Goal: Navigation & Orientation: Find specific page/section

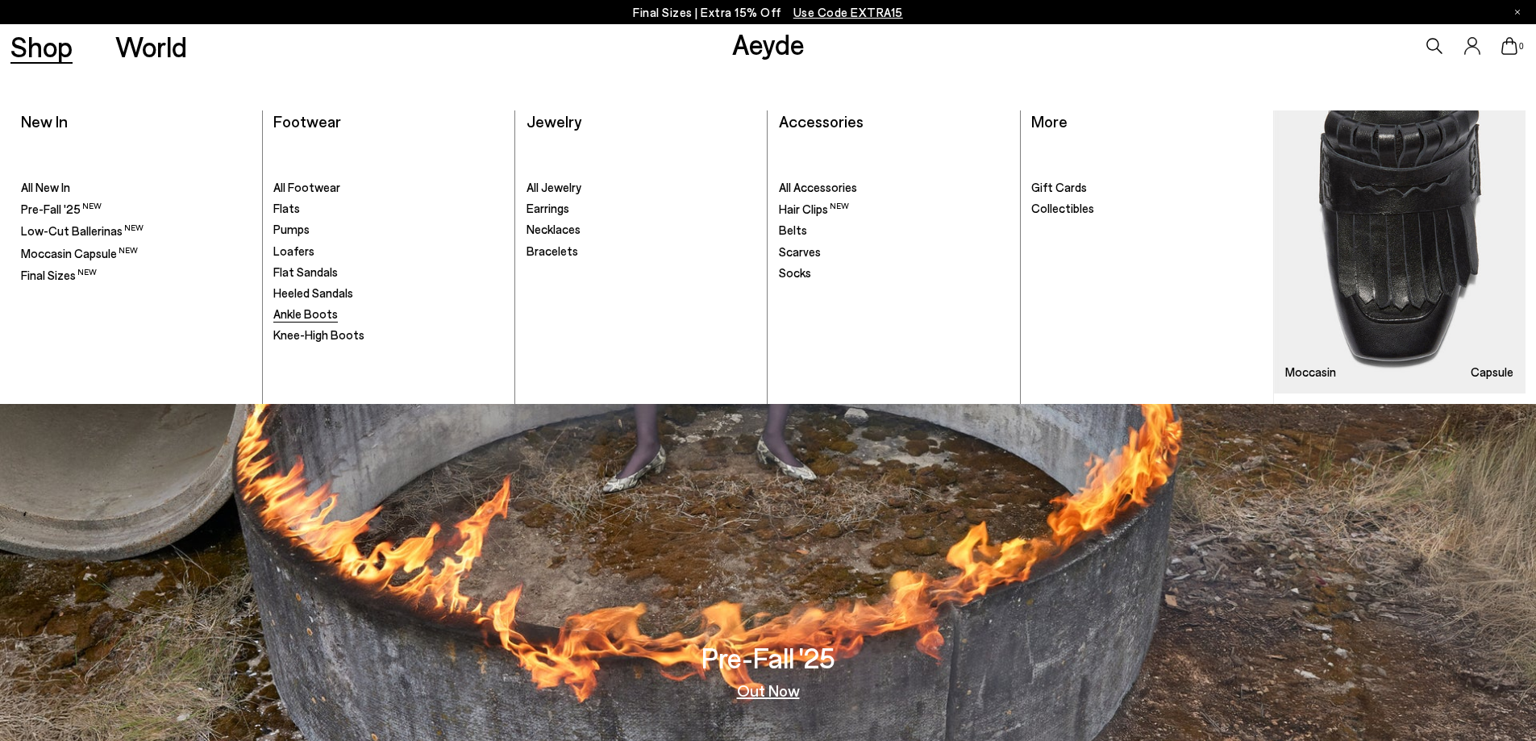
click at [321, 310] on span "Ankle Boots" at bounding box center [305, 313] width 64 height 15
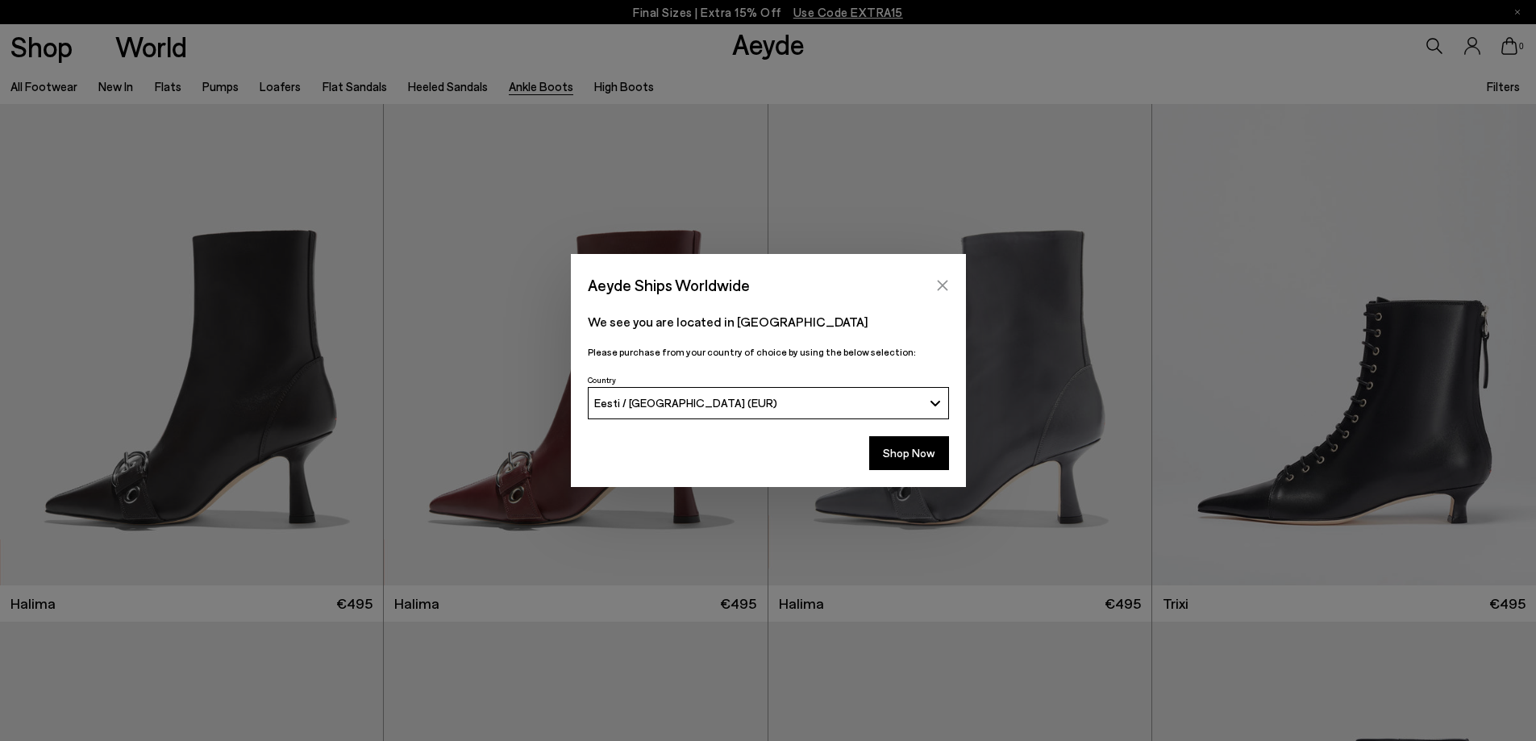
click at [942, 287] on icon "Close" at bounding box center [942, 285] width 13 height 13
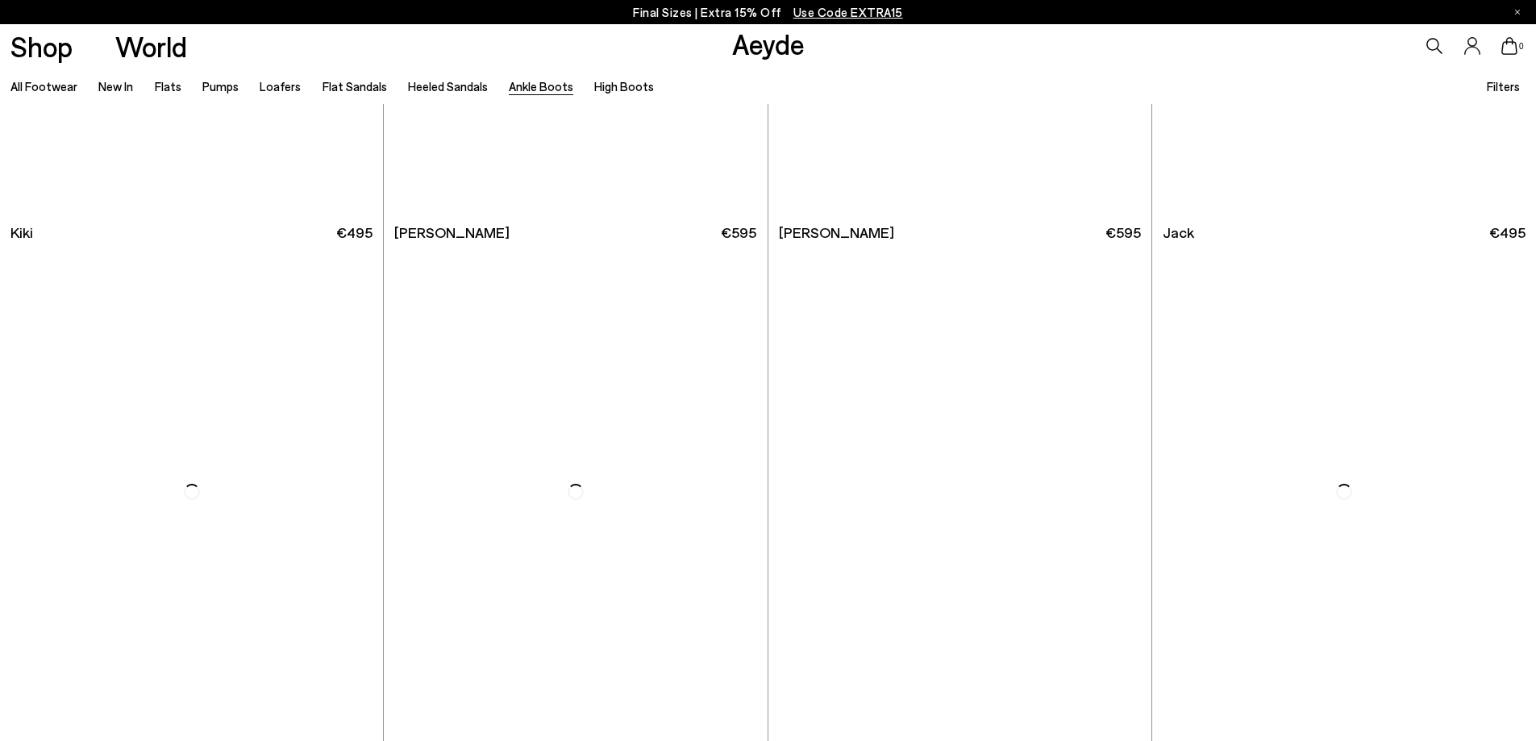
scroll to position [3224, 0]
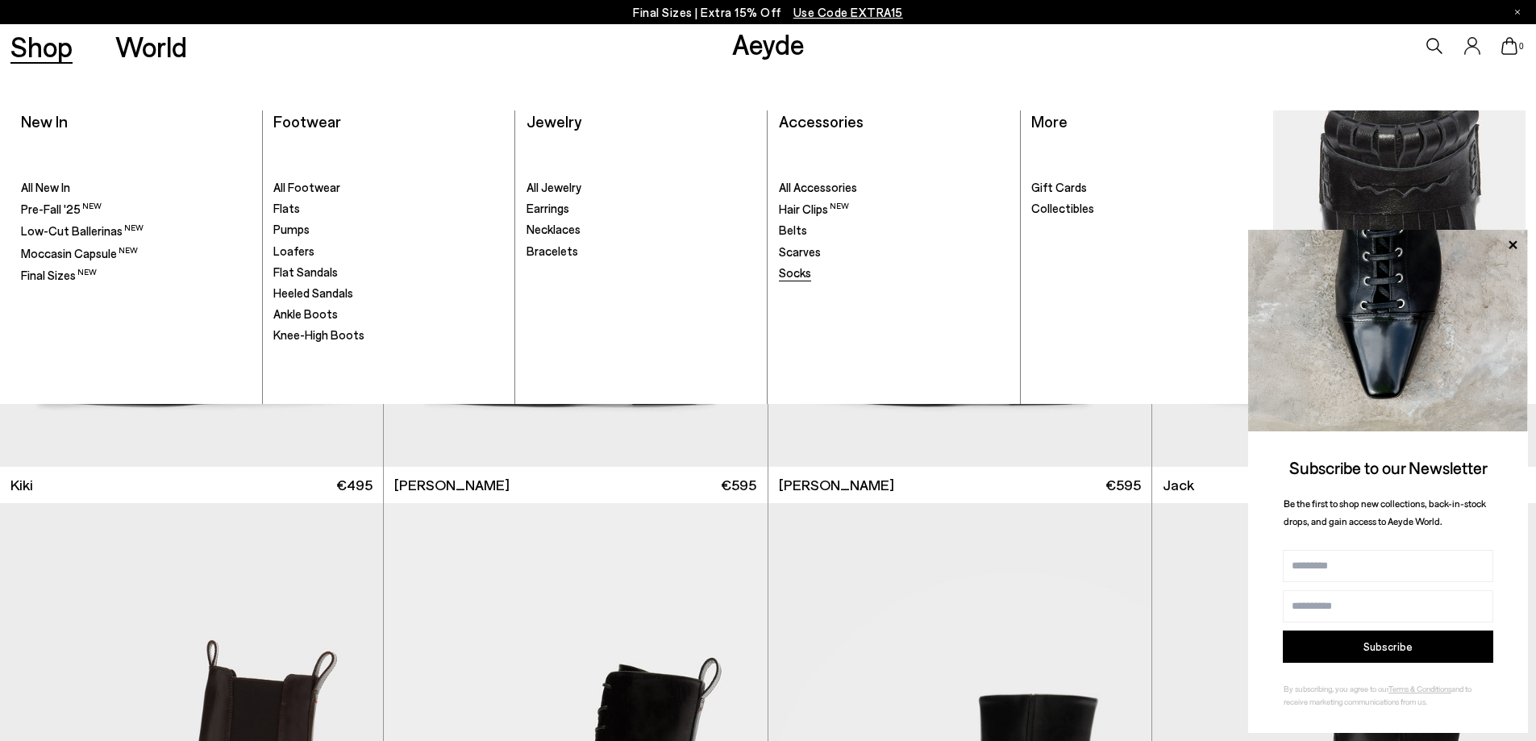
click at [795, 274] on span "Socks" at bounding box center [795, 272] width 32 height 15
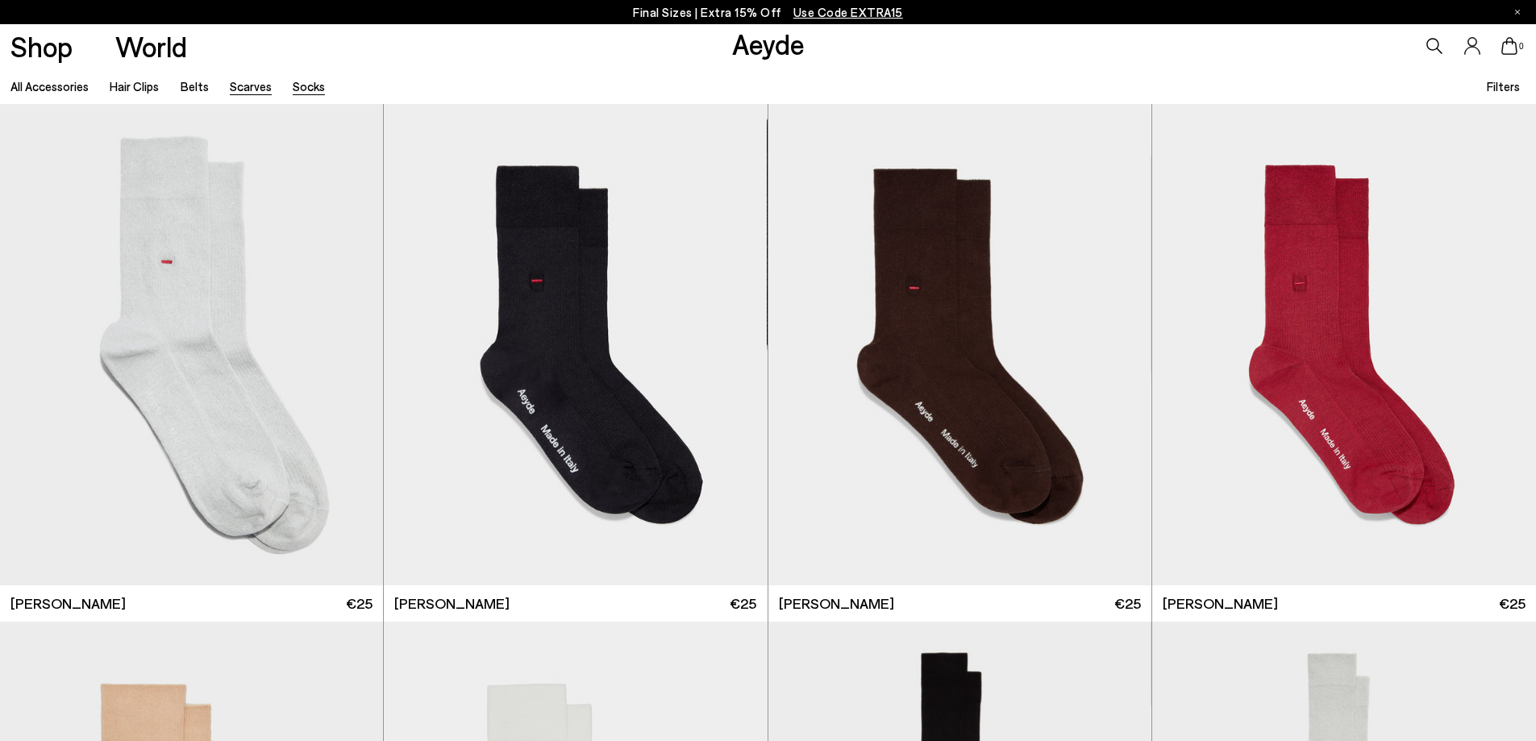
click at [245, 80] on link "Scarves" at bounding box center [251, 86] width 42 height 15
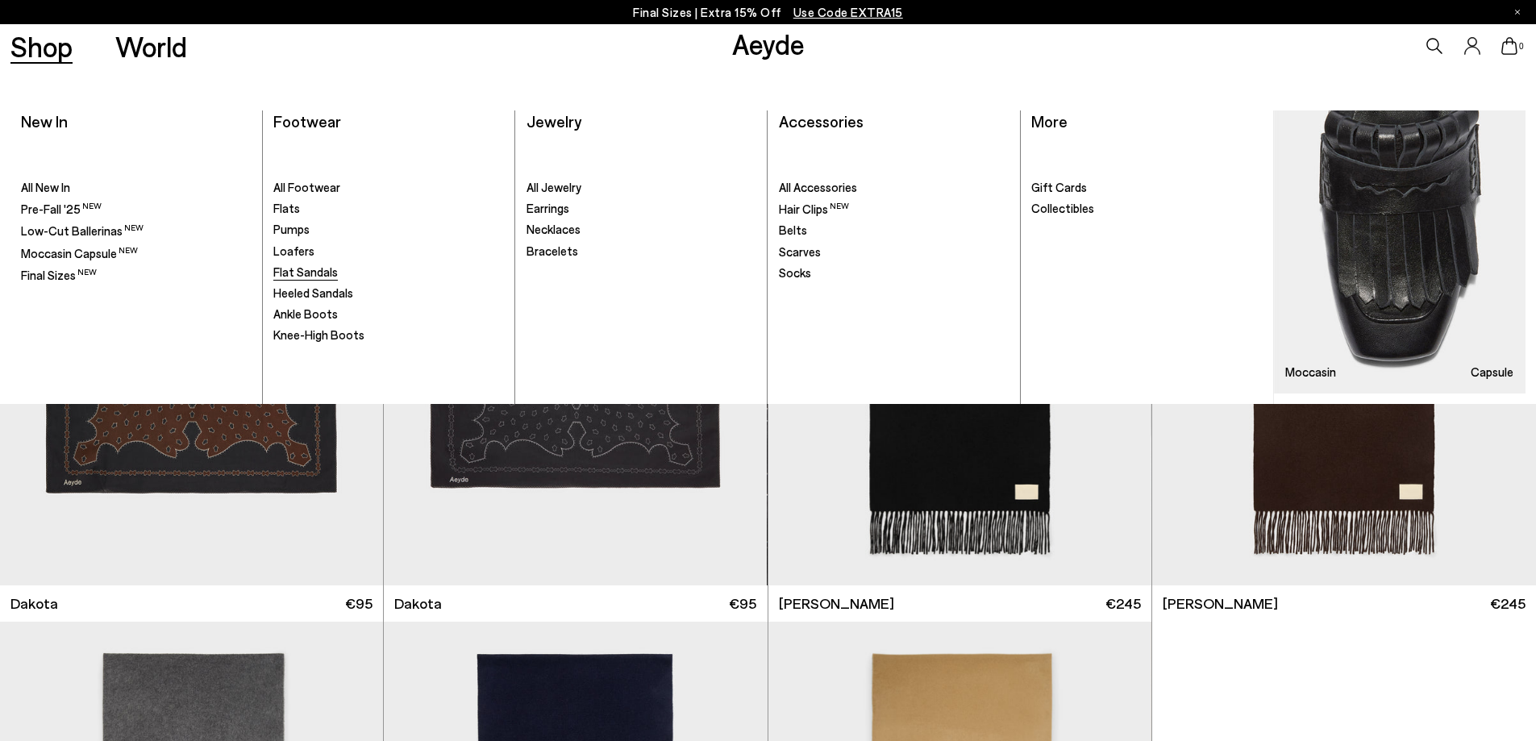
click at [279, 271] on span "Flat Sandals" at bounding box center [305, 271] width 64 height 15
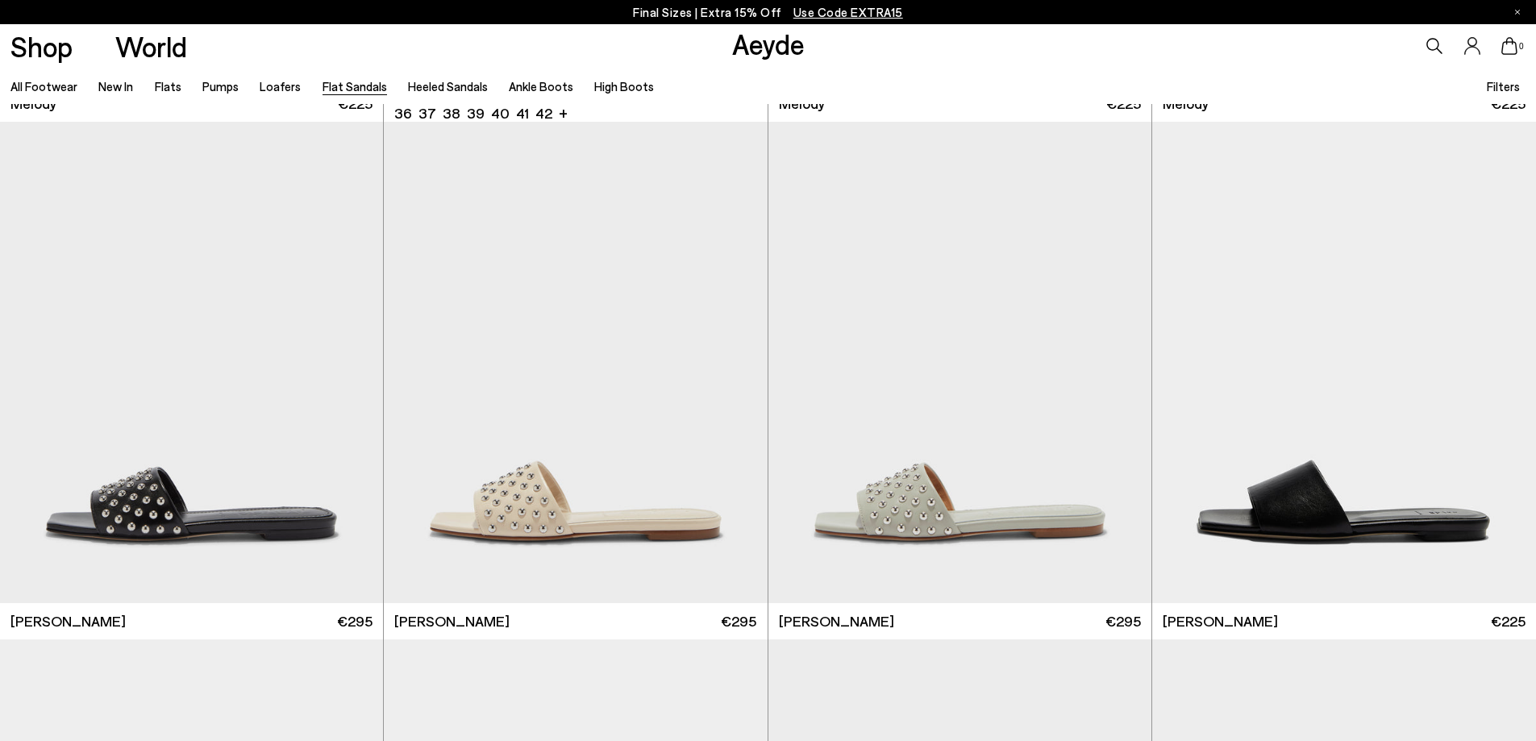
scroll to position [1048, 0]
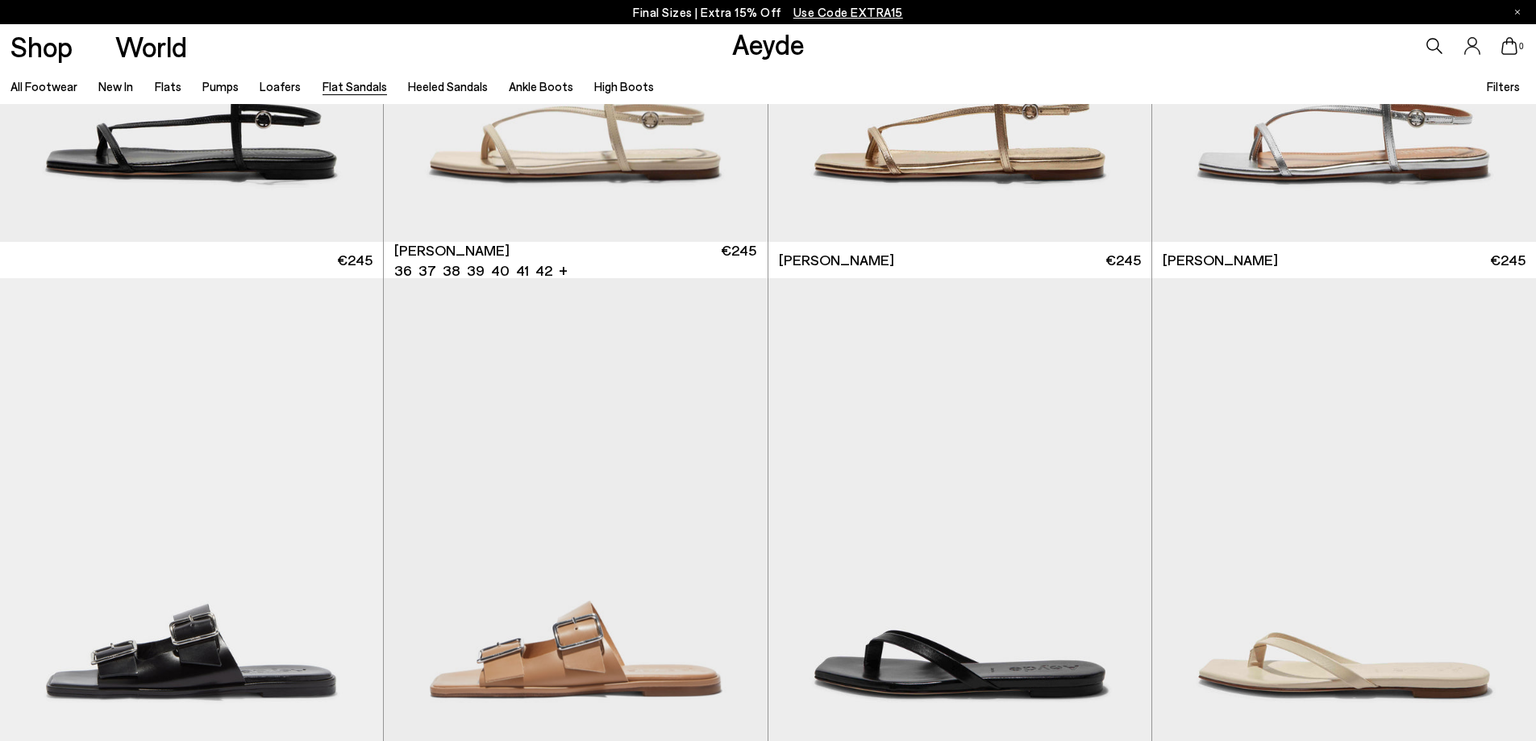
scroll to position [2176, 0]
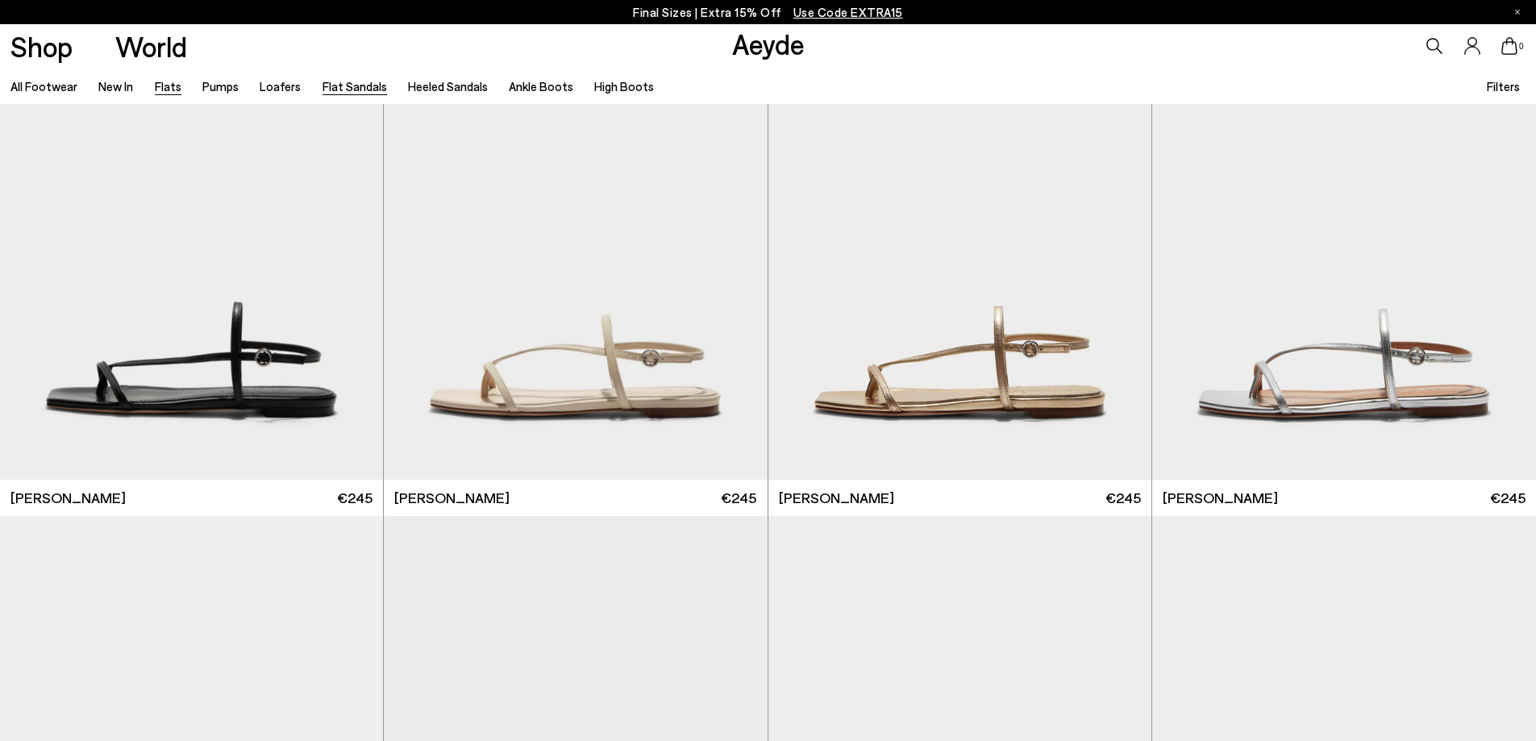
click at [166, 90] on link "Flats" at bounding box center [168, 86] width 27 height 15
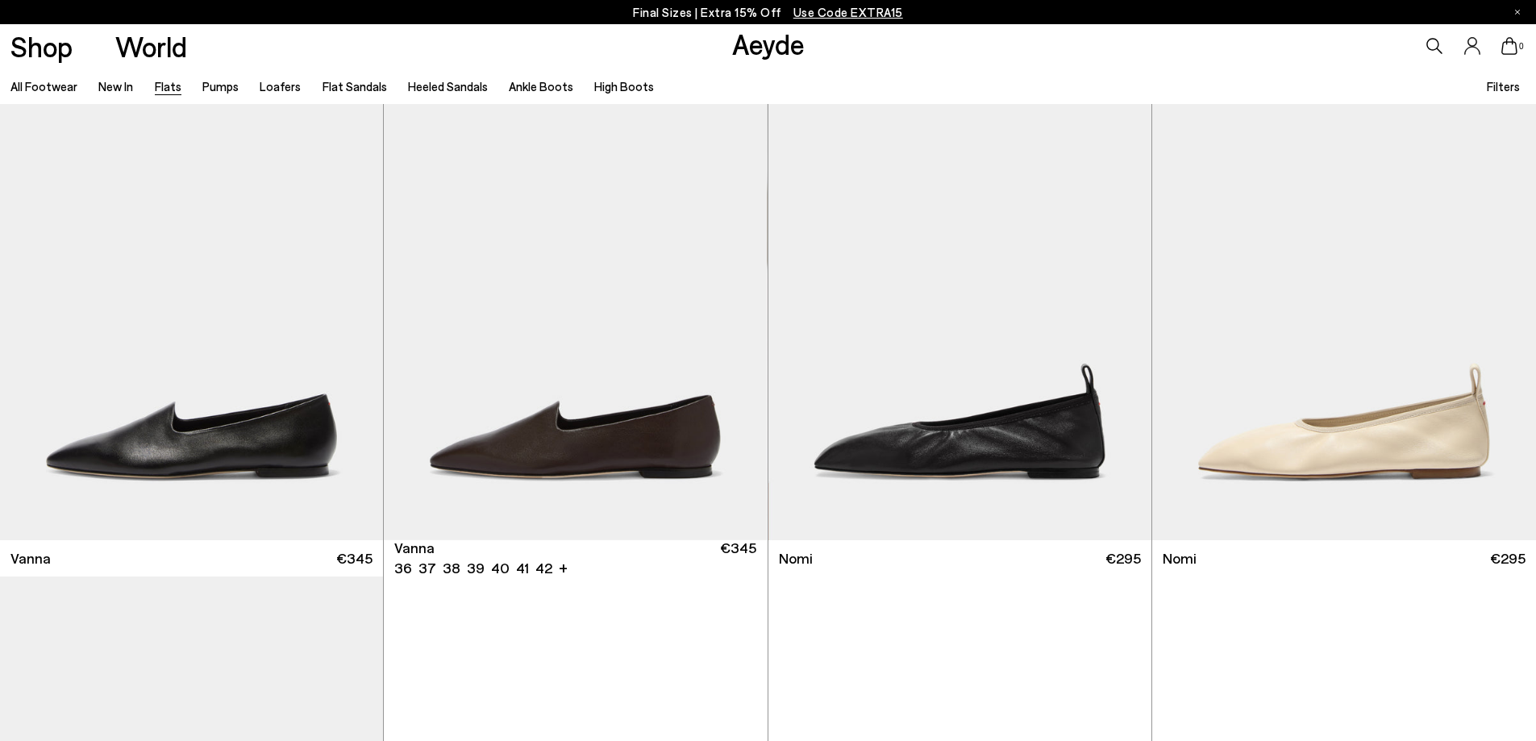
scroll to position [564, 0]
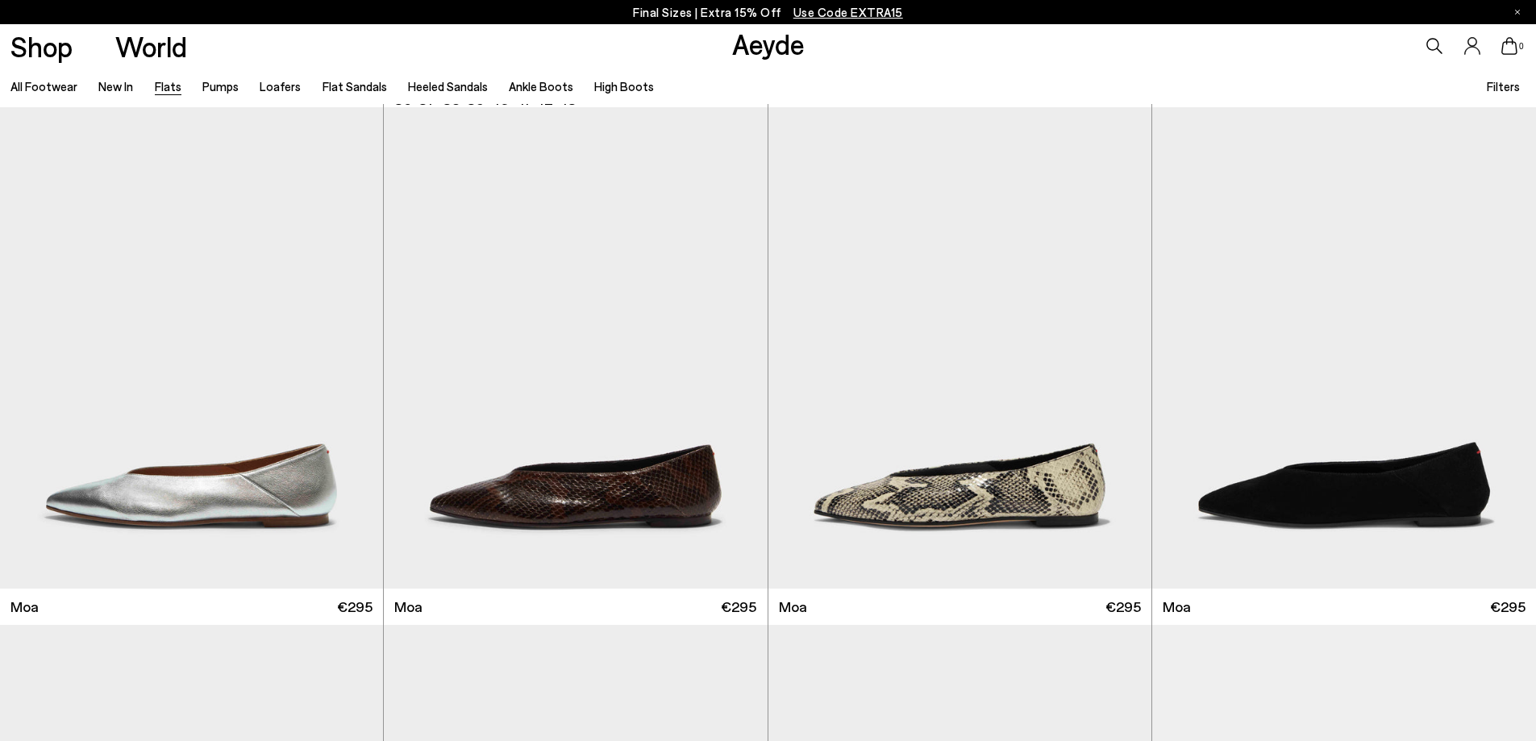
scroll to position [3466, 0]
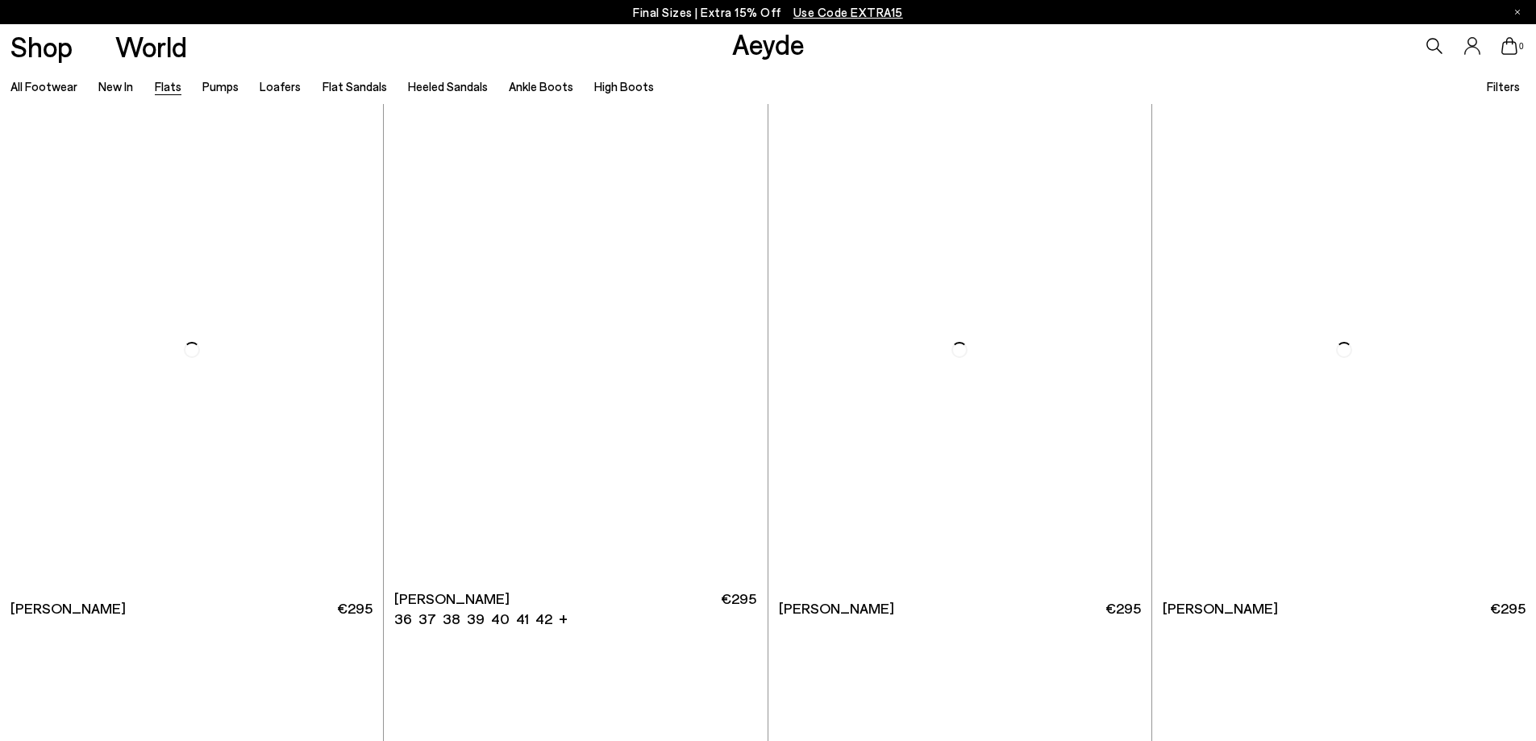
scroll to position [6610, 0]
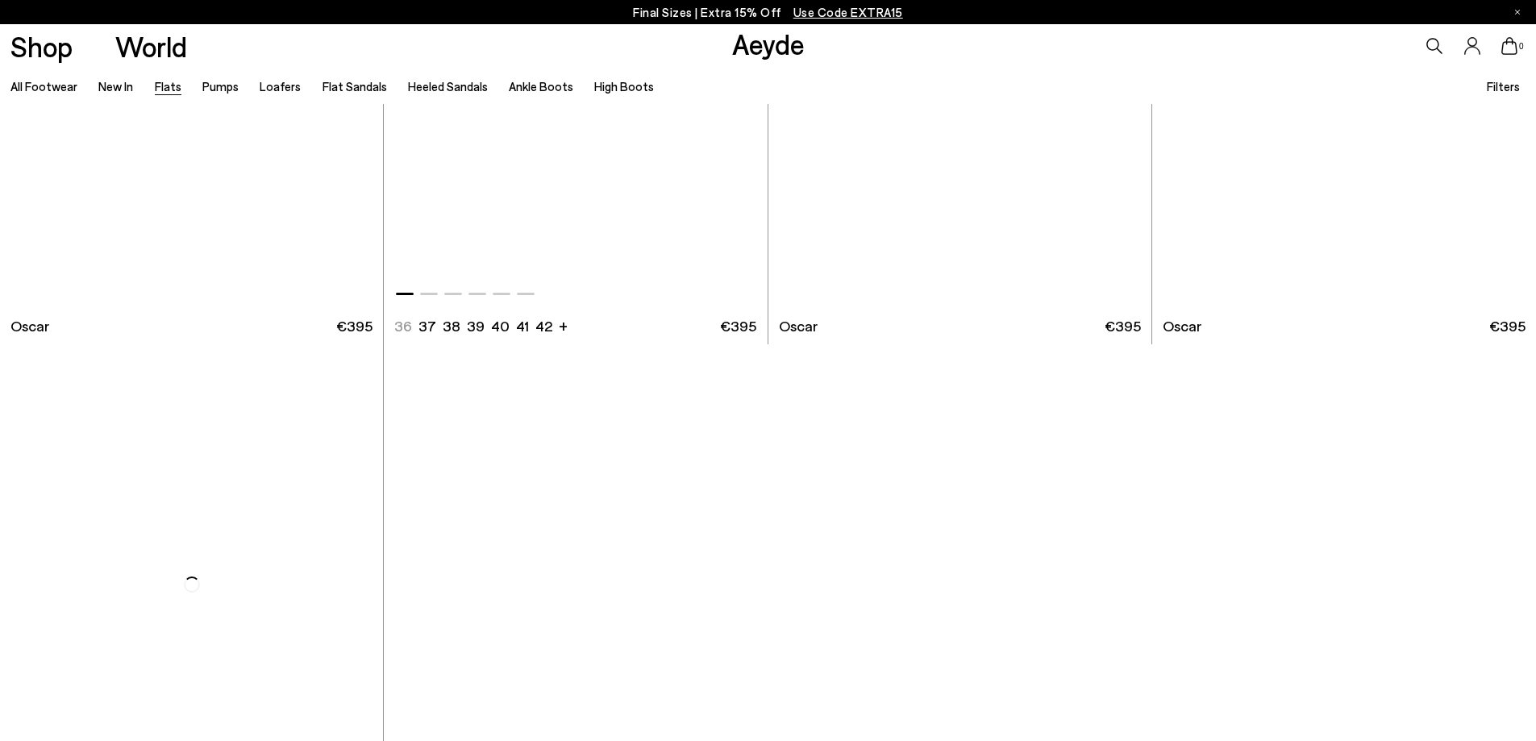
scroll to position [10398, 0]
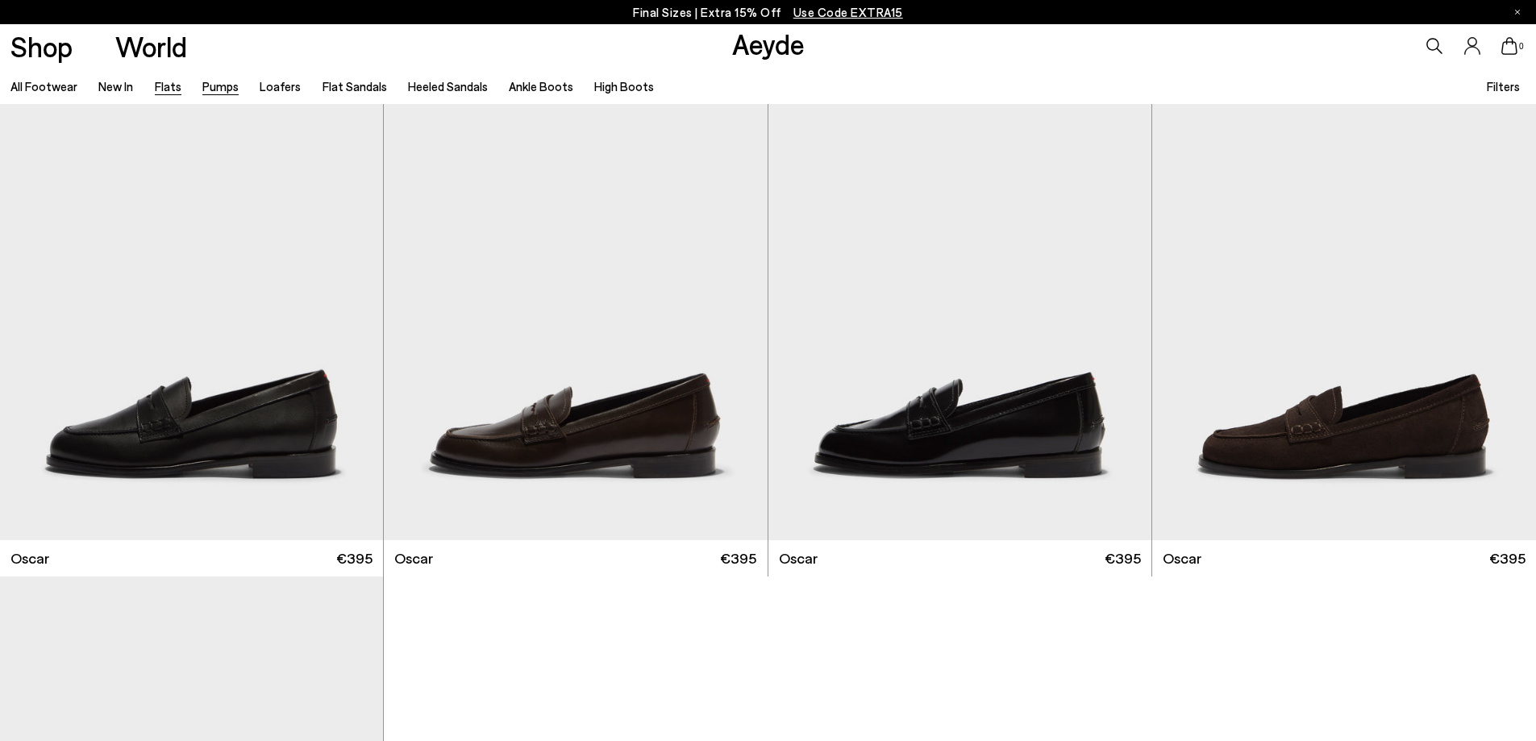
click at [215, 94] on link "Pumps" at bounding box center [220, 86] width 36 height 15
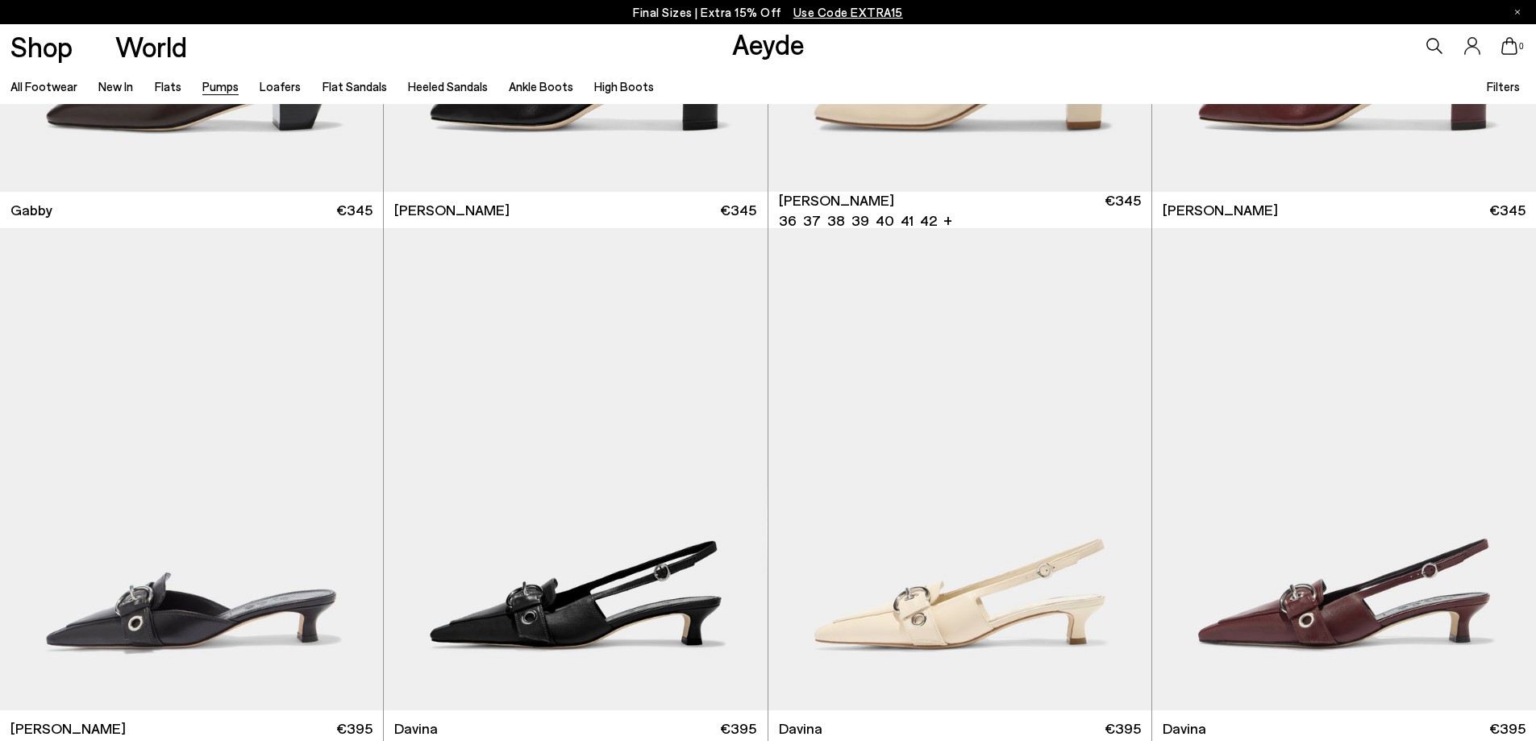
scroll to position [3788, 0]
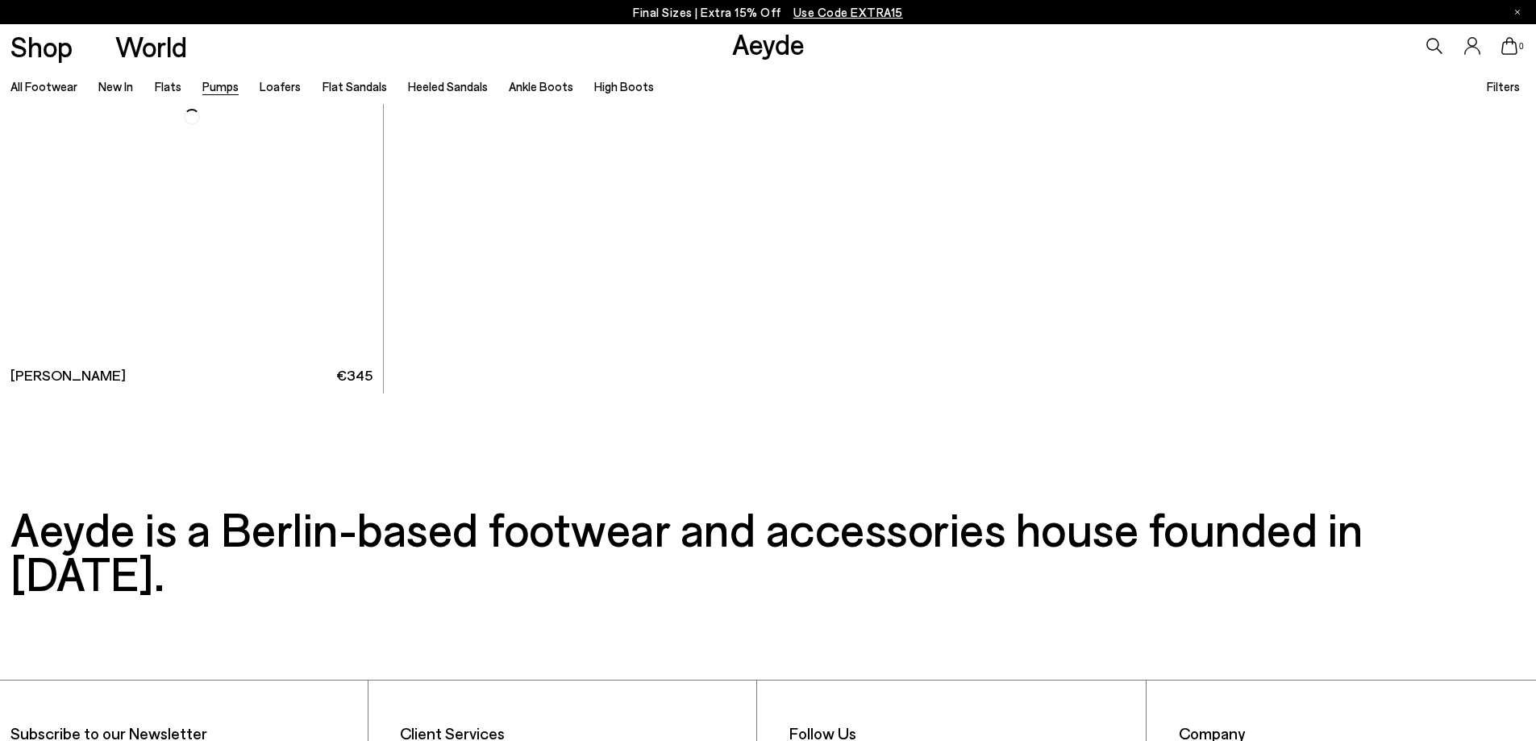
scroll to position [8463, 0]
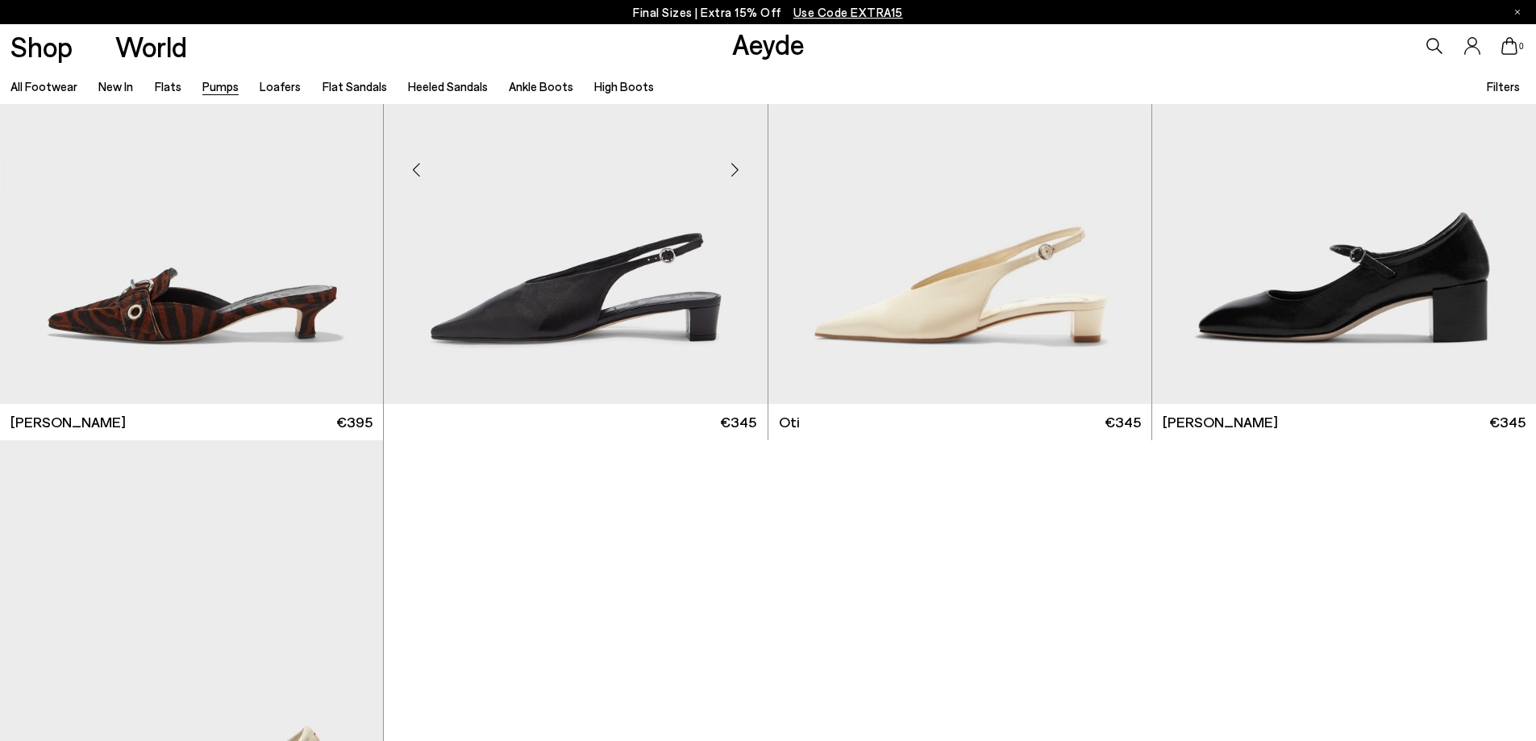
click at [275, 90] on link "Loafers" at bounding box center [280, 86] width 41 height 15
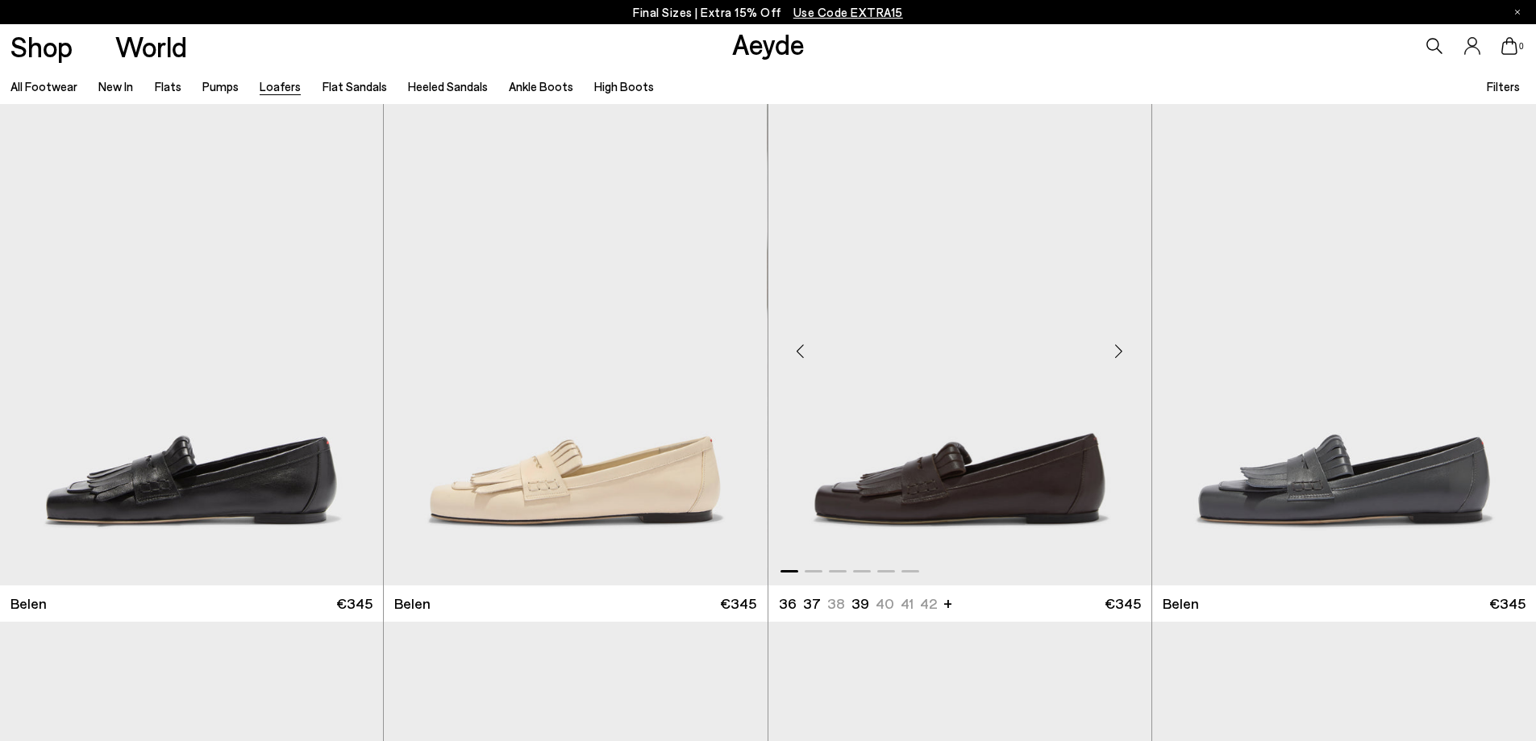
click at [1114, 345] on div "Next slide" at bounding box center [1119, 351] width 48 height 48
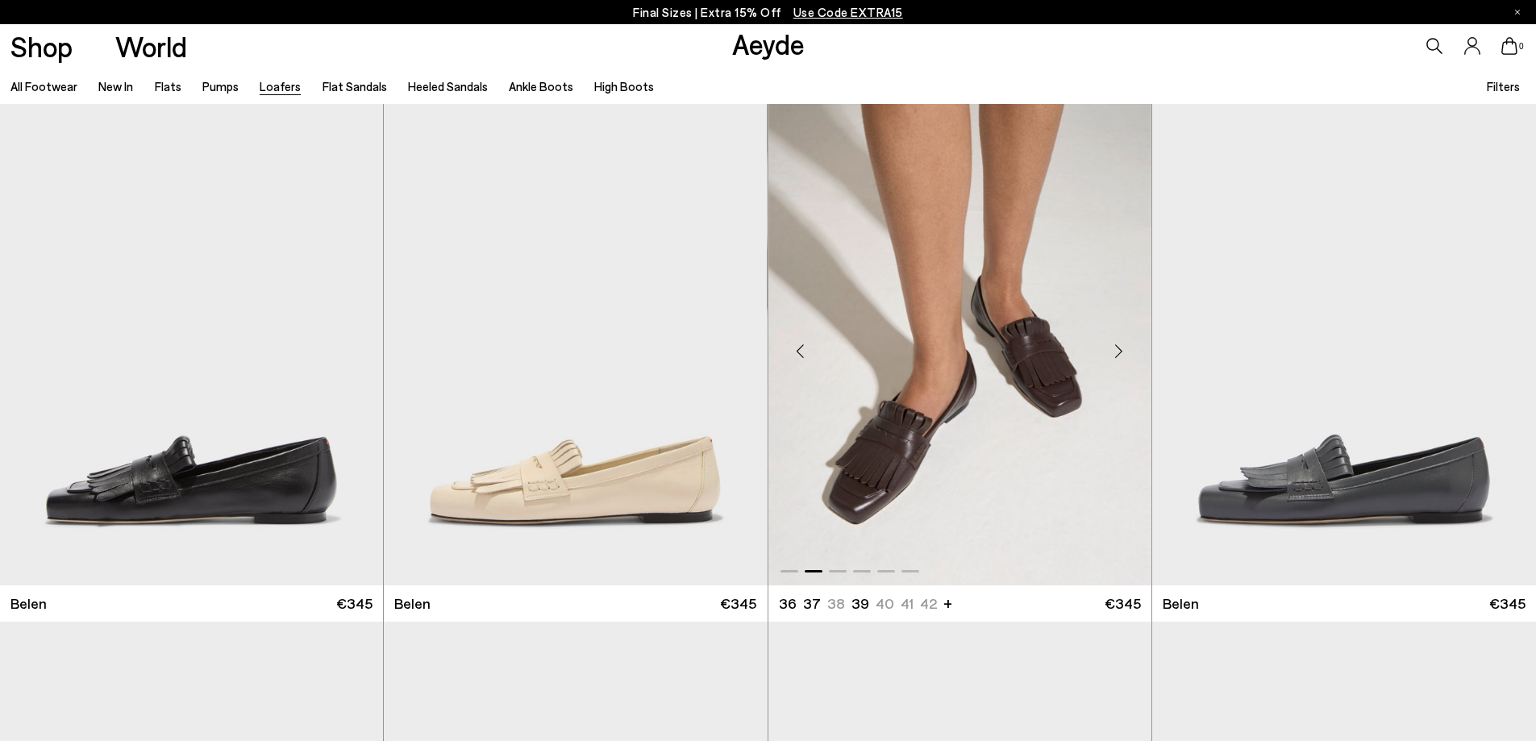
click at [1114, 345] on div "Next slide" at bounding box center [1119, 351] width 48 height 48
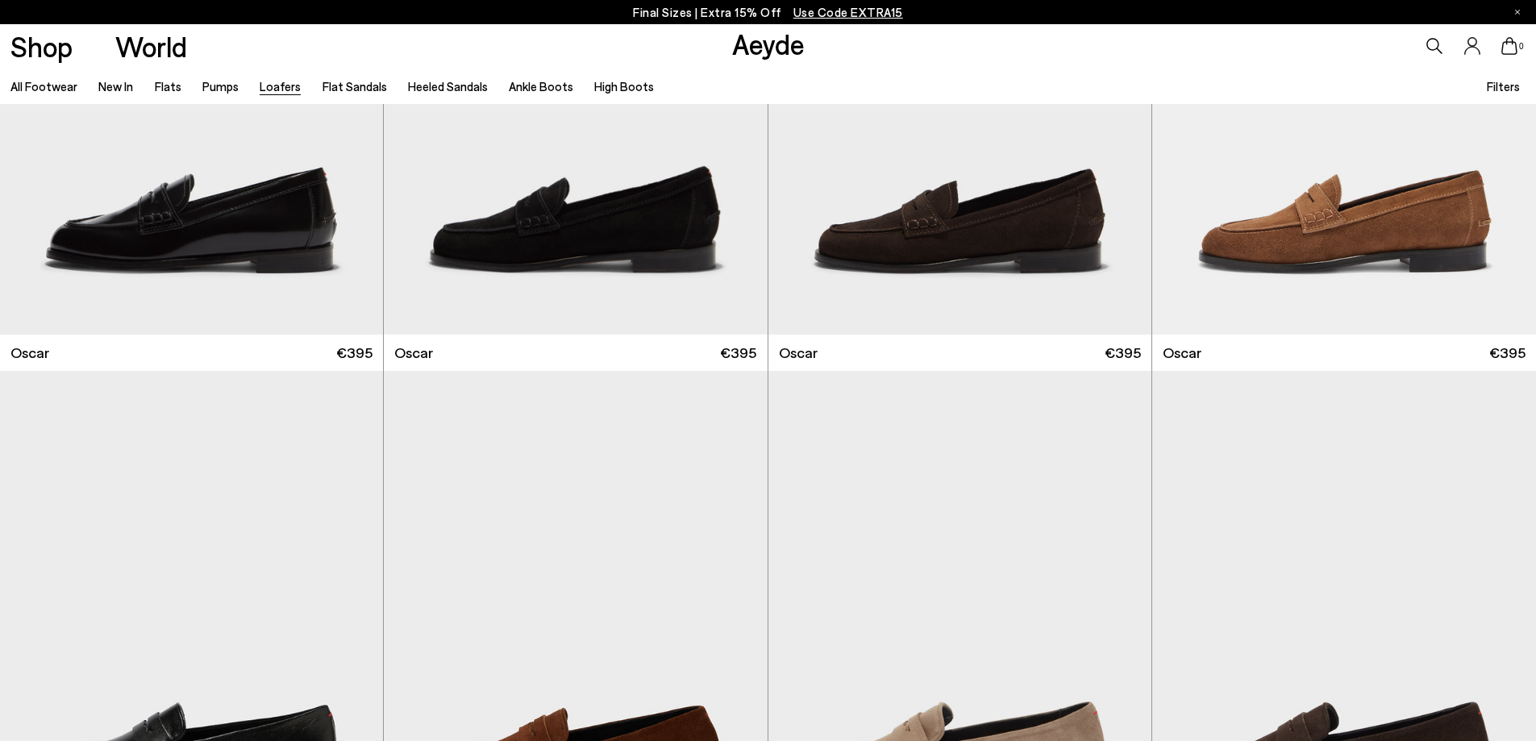
scroll to position [3144, 0]
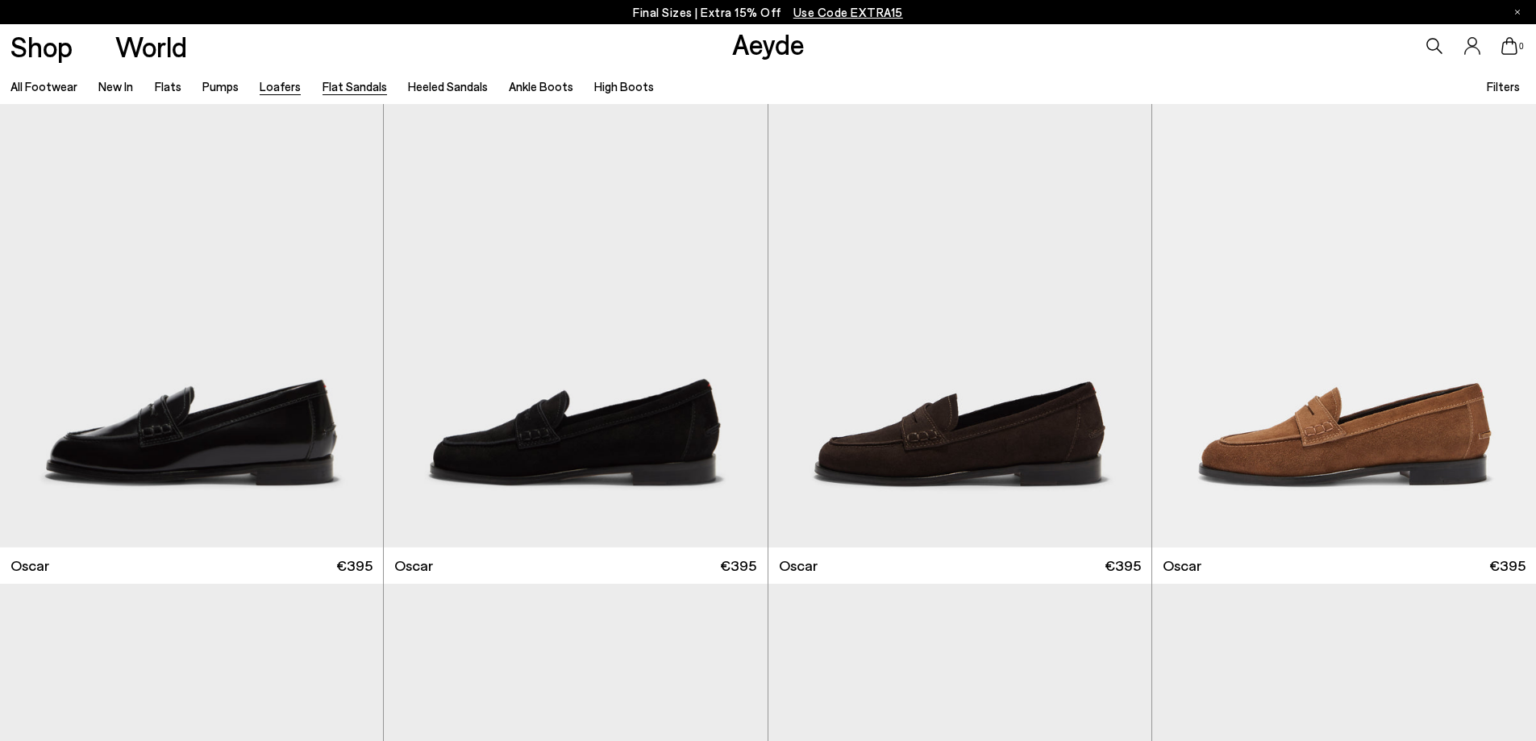
click at [339, 85] on link "Flat Sandals" at bounding box center [354, 86] width 64 height 15
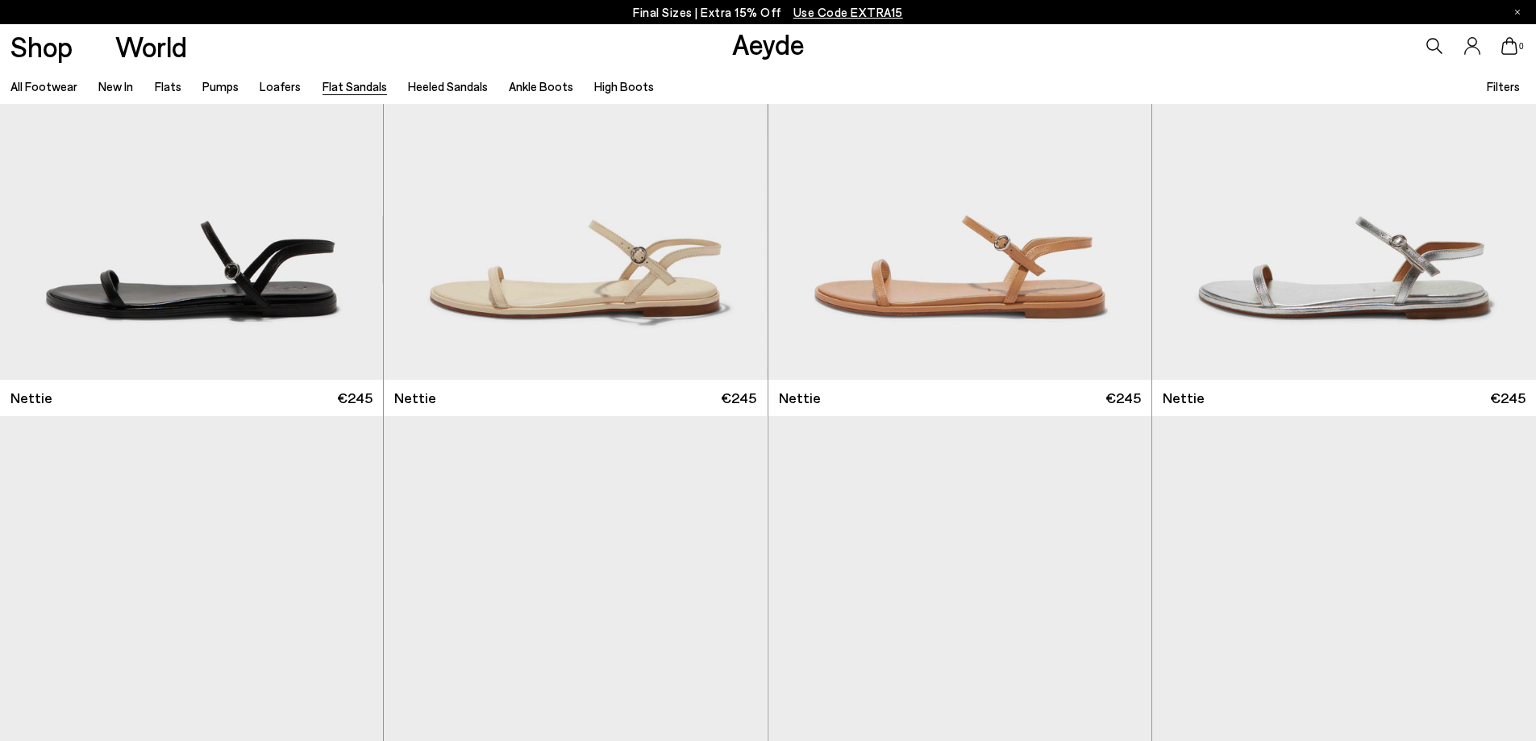
scroll to position [645, 0]
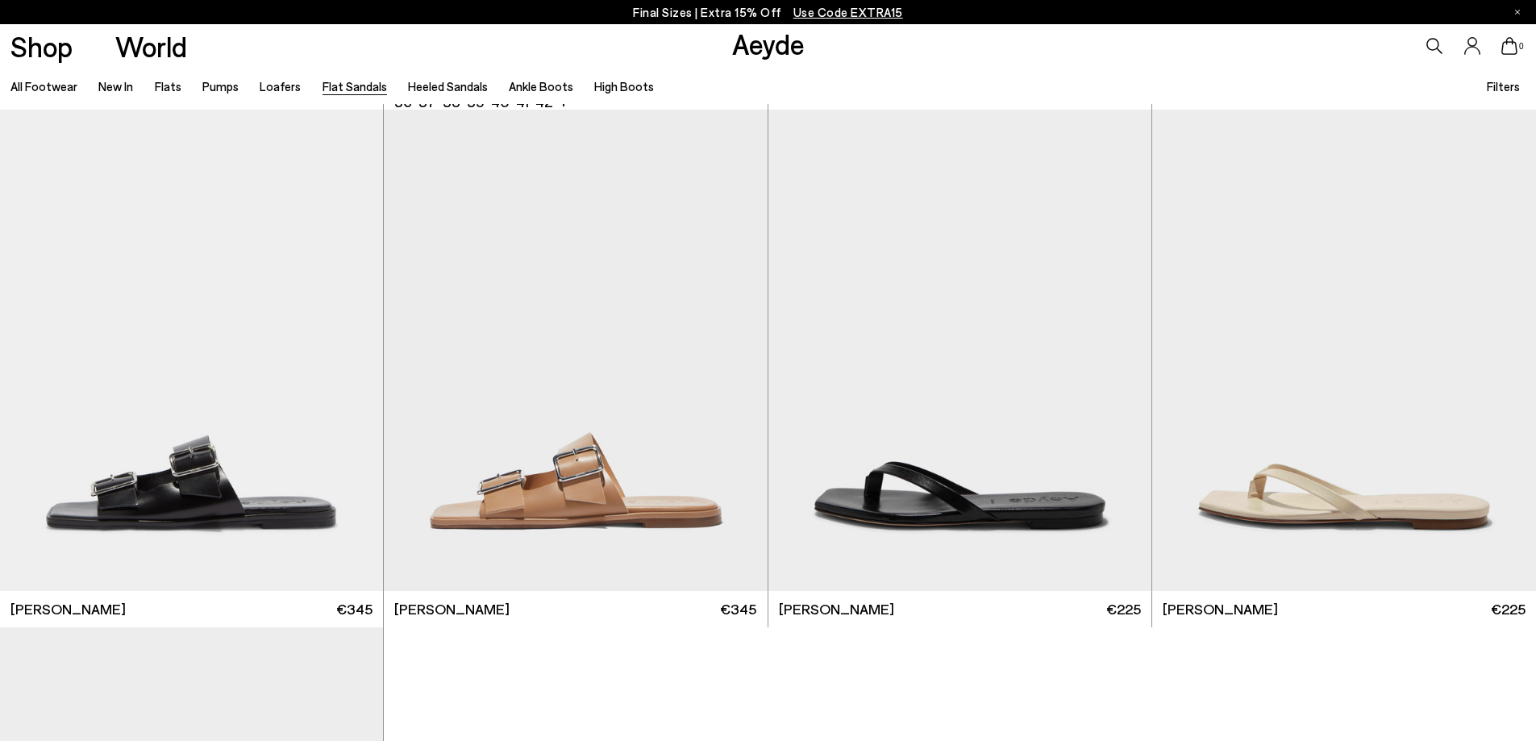
scroll to position [2982, 0]
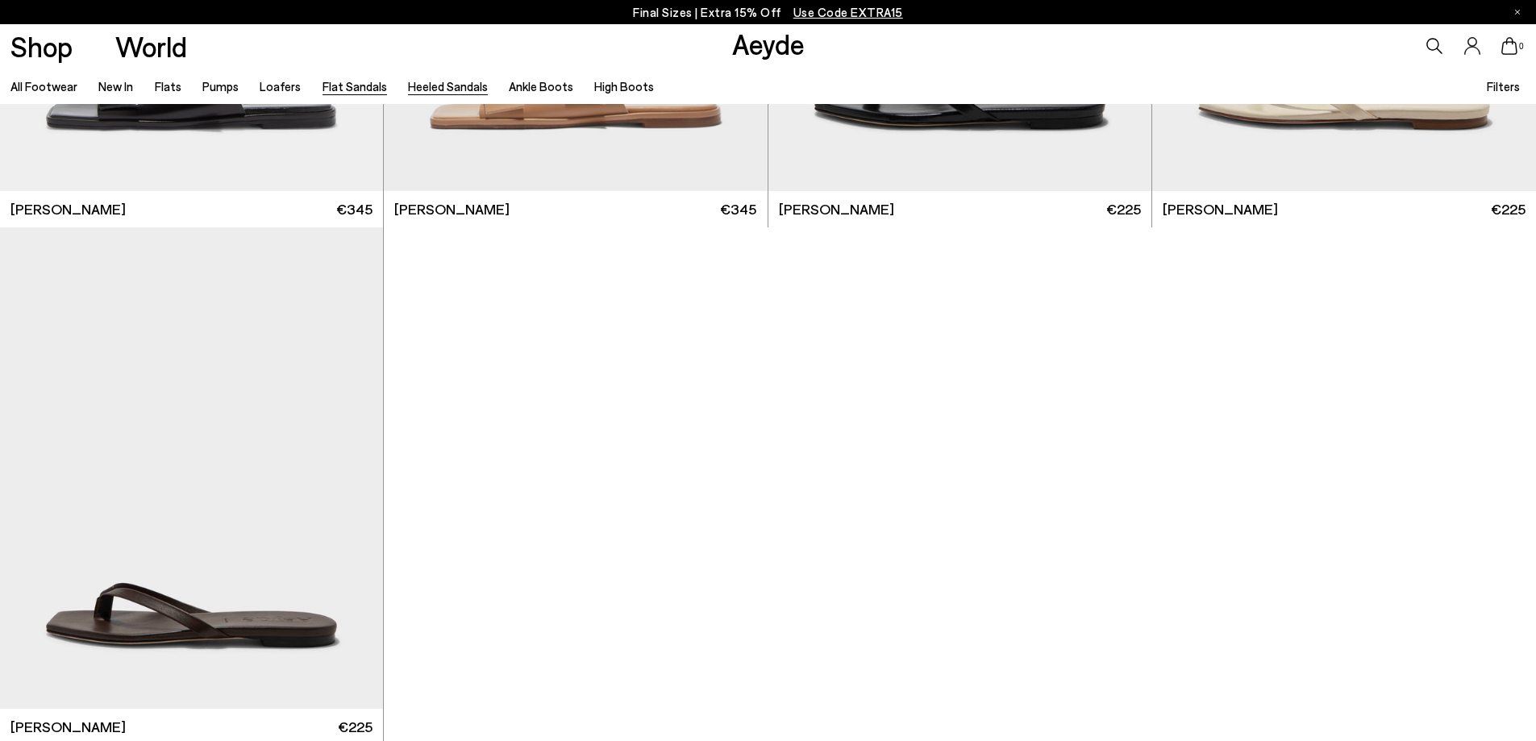
click at [437, 88] on link "Heeled Sandals" at bounding box center [448, 86] width 80 height 15
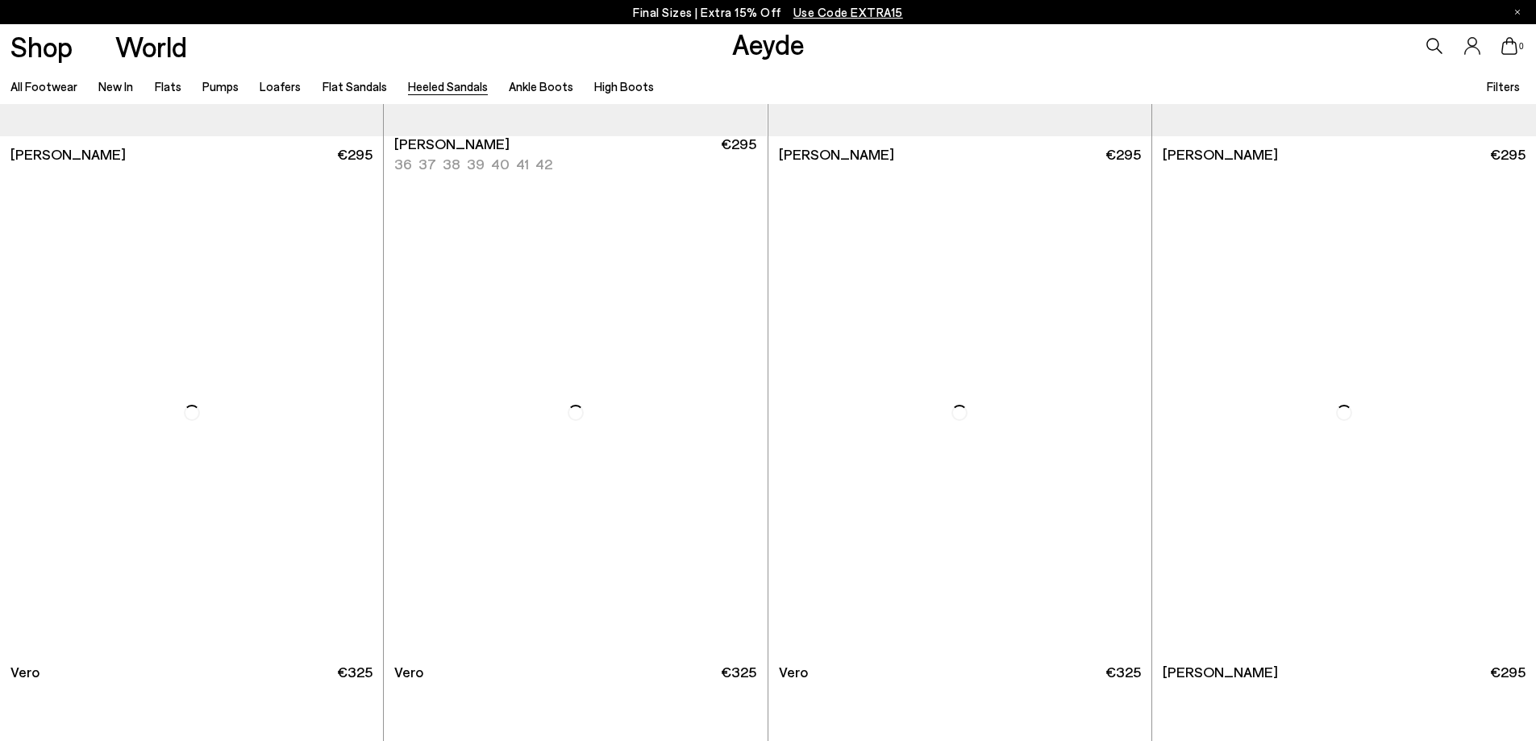
scroll to position [967, 0]
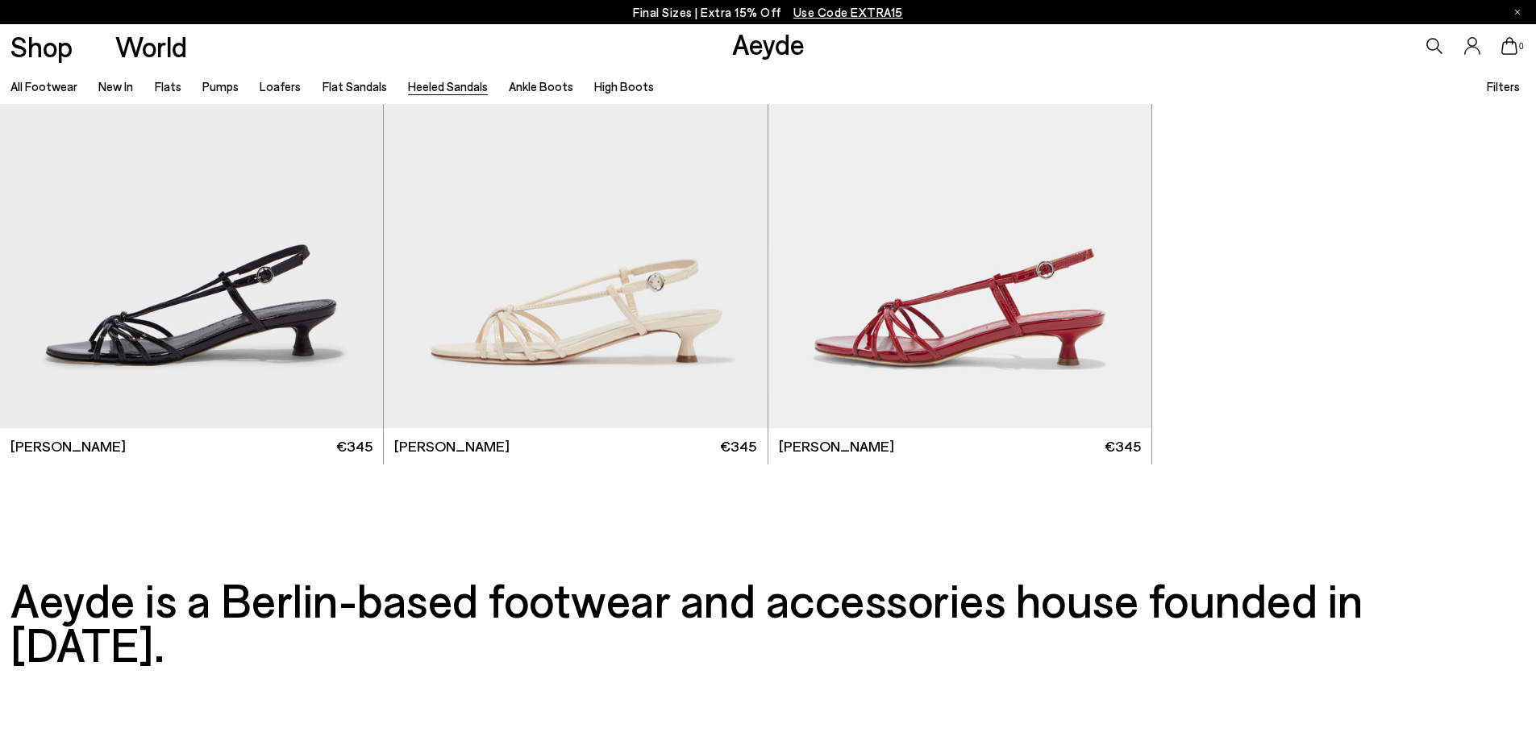
scroll to position [4503, 0]
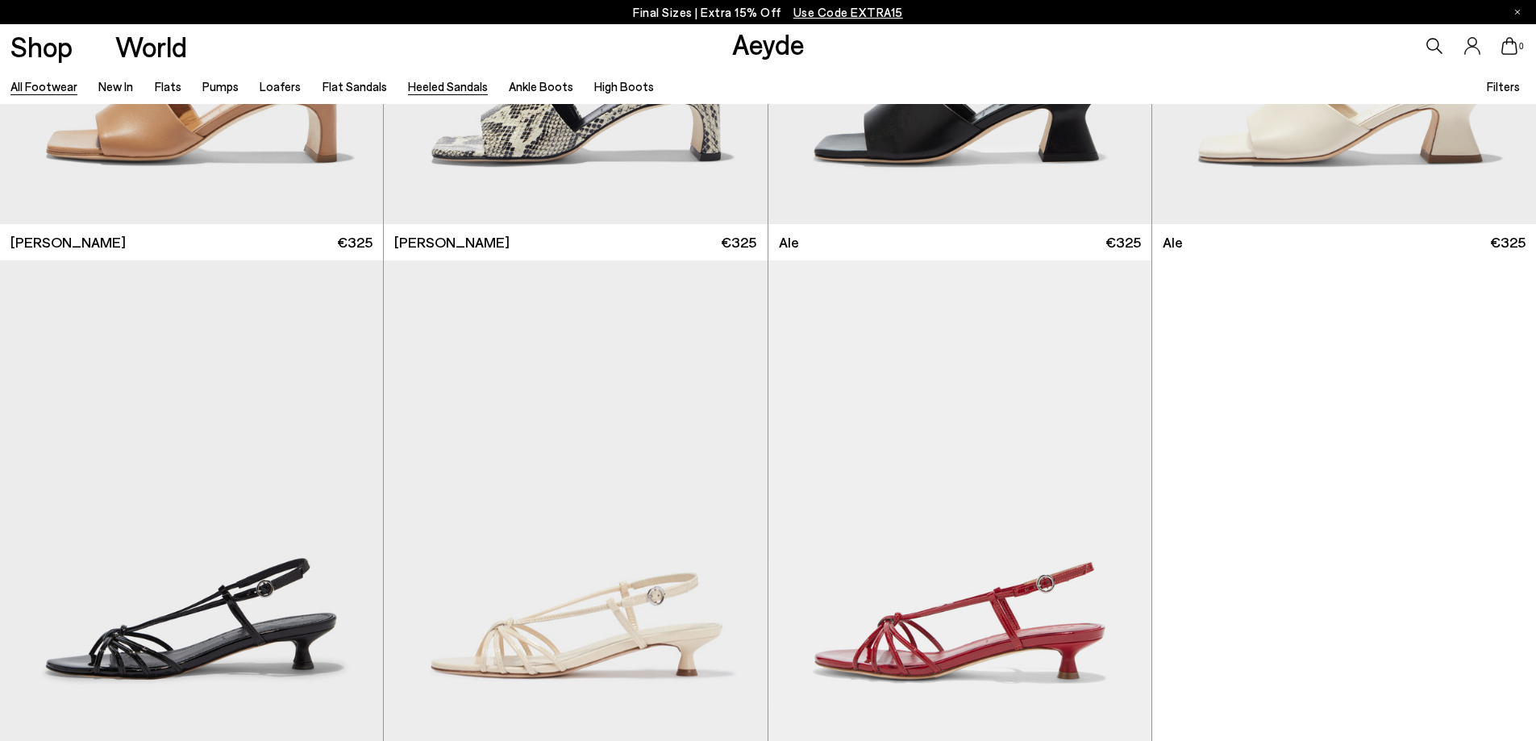
click at [45, 89] on link "All Footwear" at bounding box center [43, 86] width 67 height 15
